Goal: Obtain resource: Download file/media

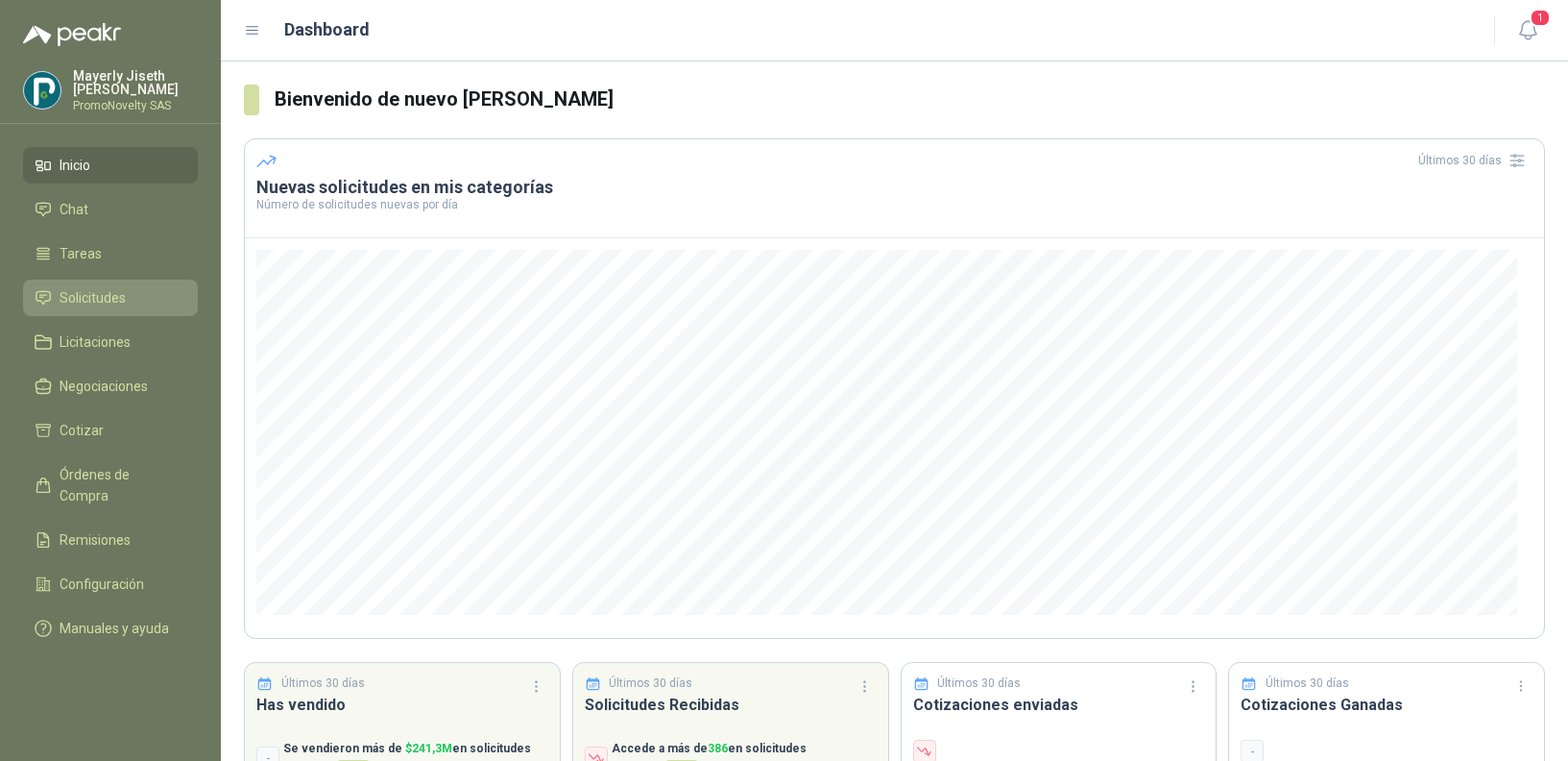
click at [63, 310] on link "Solicitudes" at bounding box center [110, 297] width 175 height 37
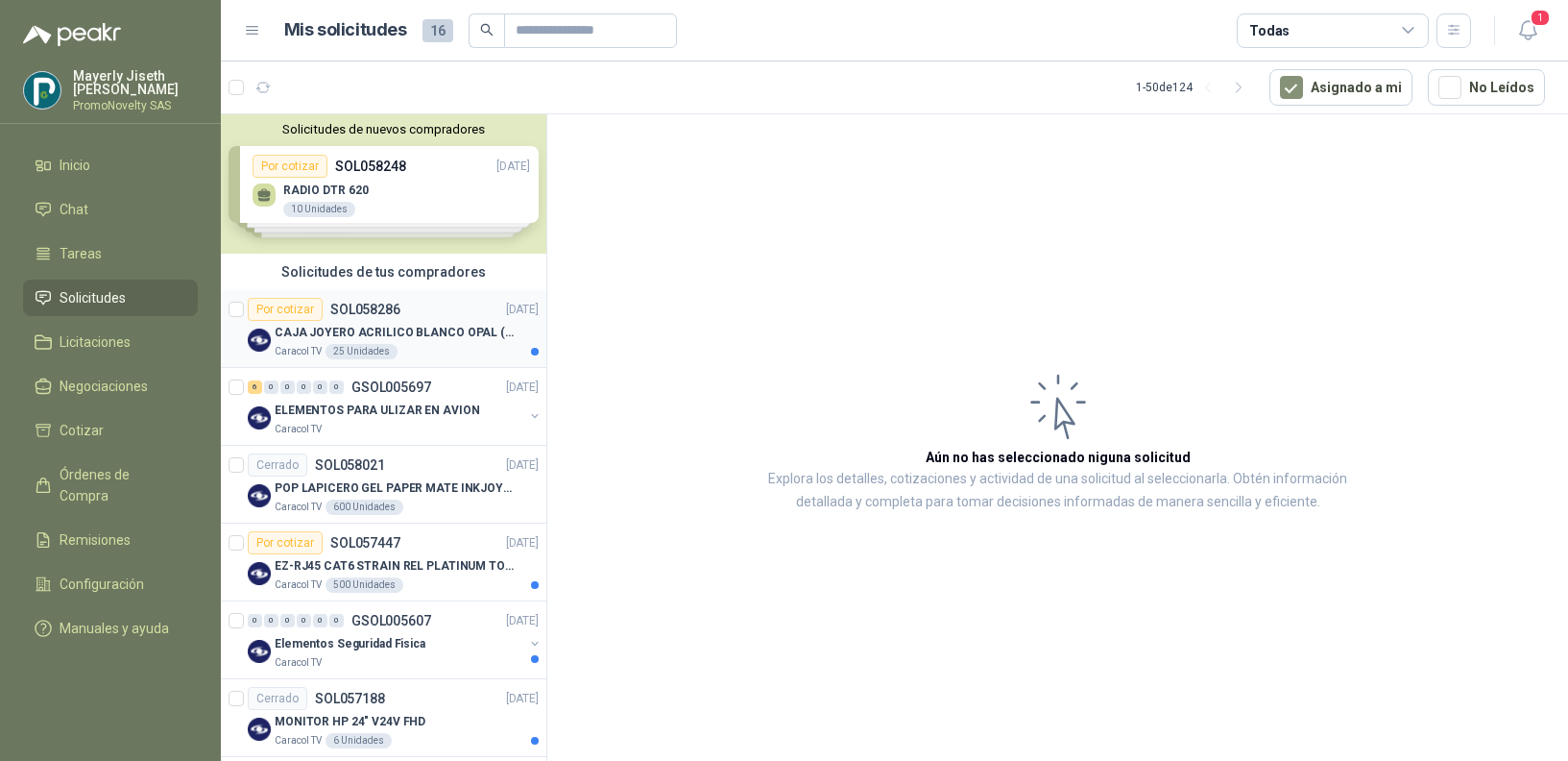
click at [406, 334] on p "CAJA JOYERO ACRILICO BLANCO OPAL (En el adjunto mas detalle)" at bounding box center [395, 333] width 239 height 18
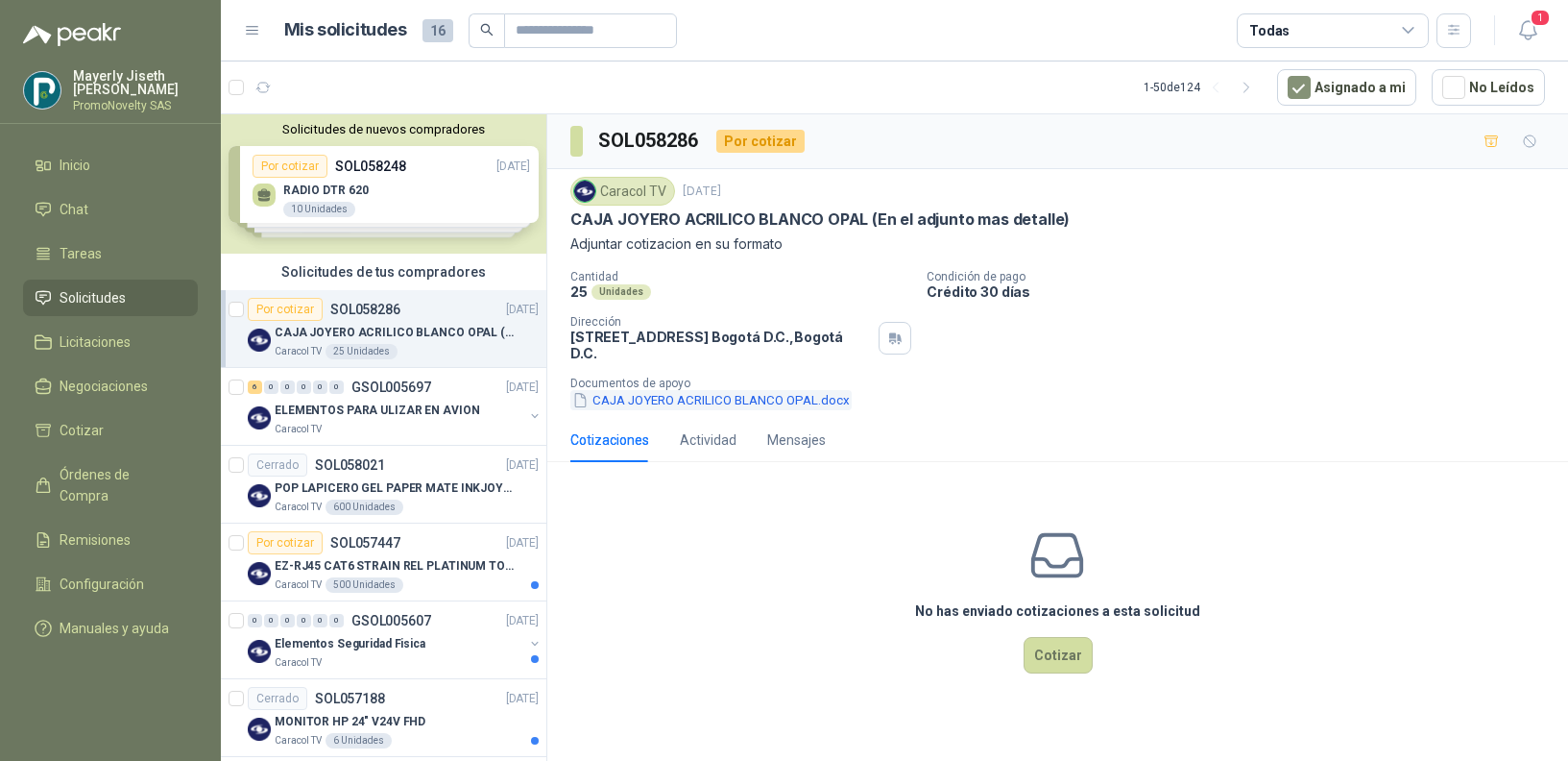
click at [731, 401] on button "CAJA JOYERO ACRILICO BLANCO OPAL.docx" at bounding box center [710, 400] width 281 height 20
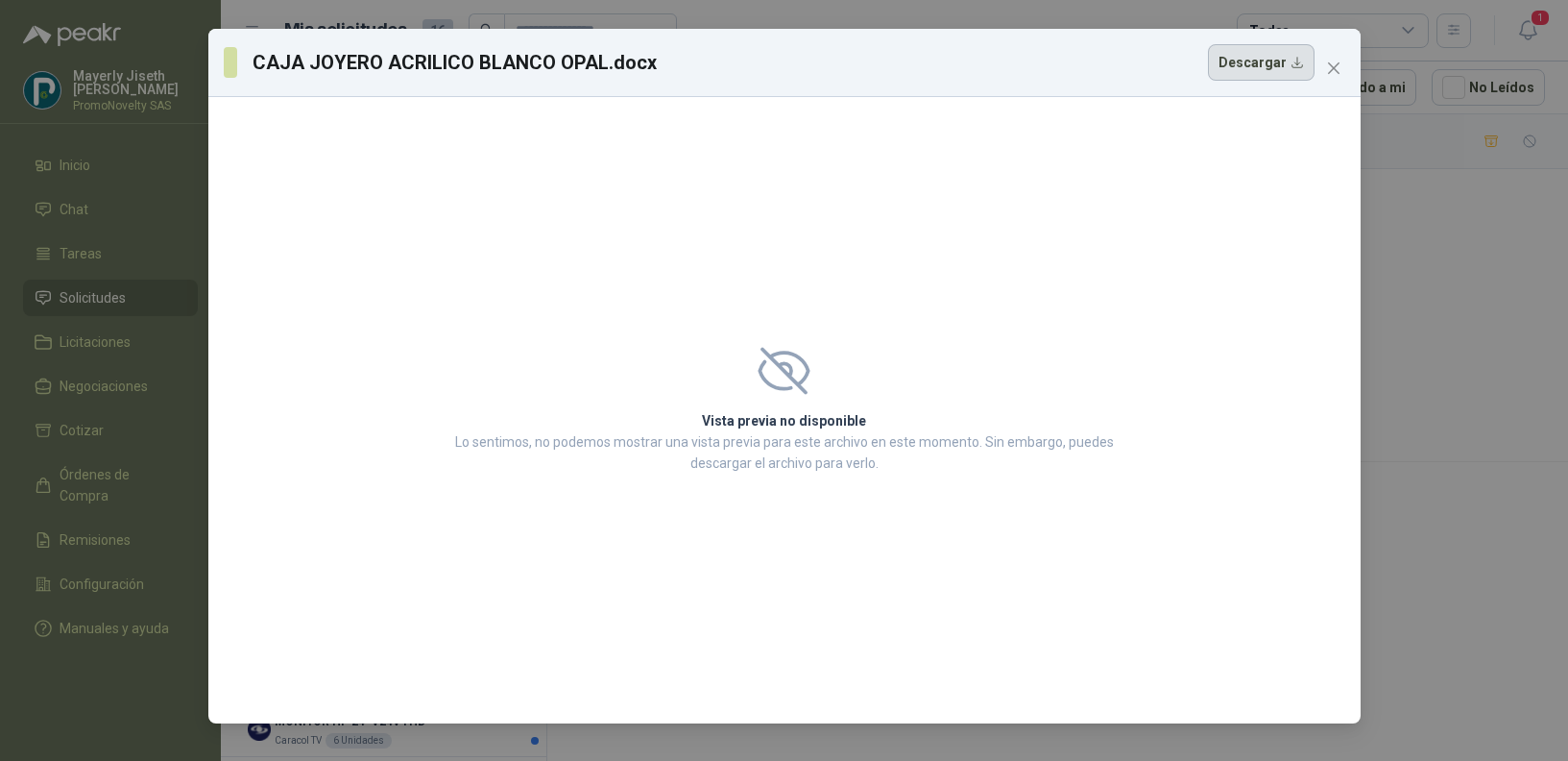
click at [1269, 61] on button "Descargar" at bounding box center [1261, 62] width 107 height 37
click at [1331, 70] on icon "close" at bounding box center [1333, 68] width 12 height 12
